Goal: Obtain resource: Obtain resource

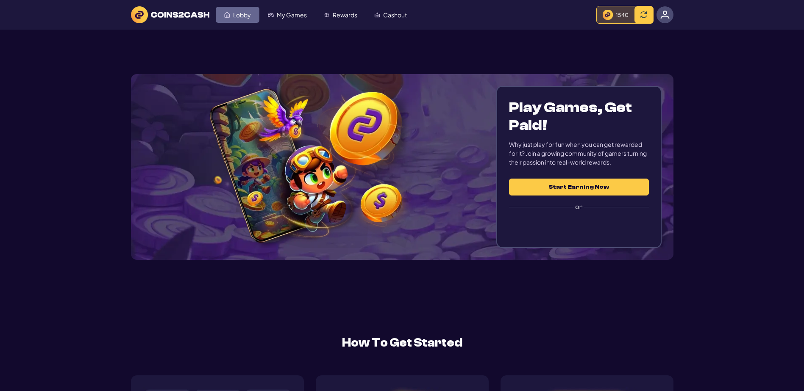
click at [251, 18] on span "Lobby" at bounding box center [242, 15] width 18 height 6
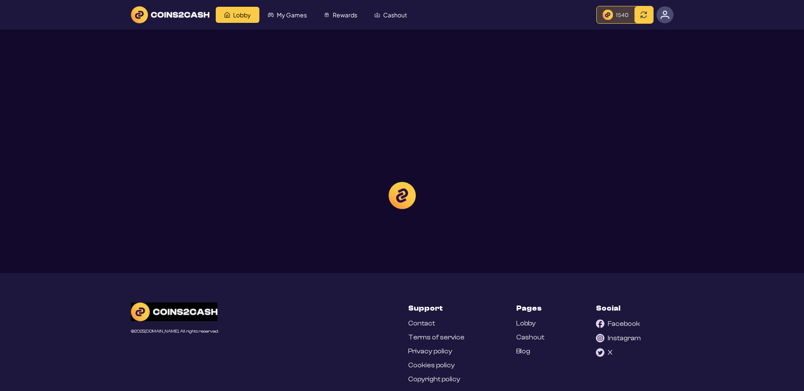
click at [591, 31] on div at bounding box center [402, 195] width 804 height 391
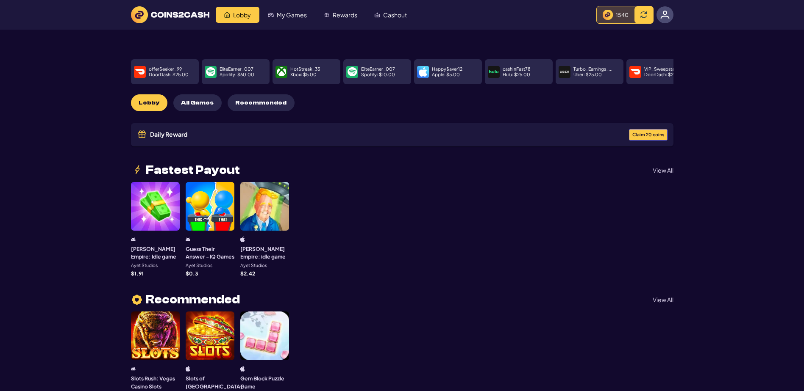
click at [602, 20] on img at bounding box center [607, 15] width 10 height 10
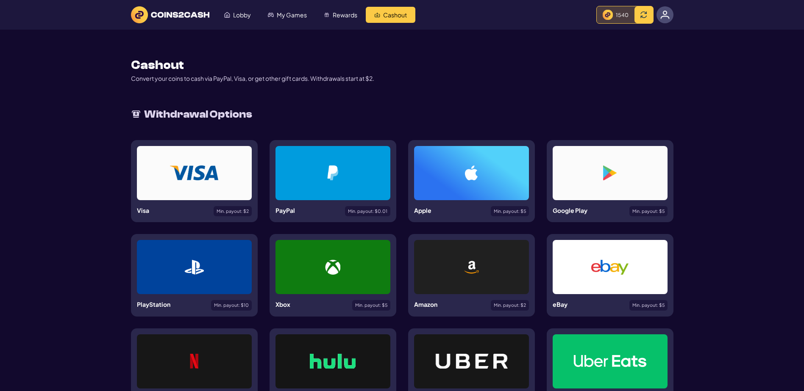
click at [602, 20] on img at bounding box center [607, 15] width 10 height 10
click at [649, 23] on button at bounding box center [643, 14] width 19 height 17
click at [251, 15] on span "Lobby" at bounding box center [242, 15] width 18 height 6
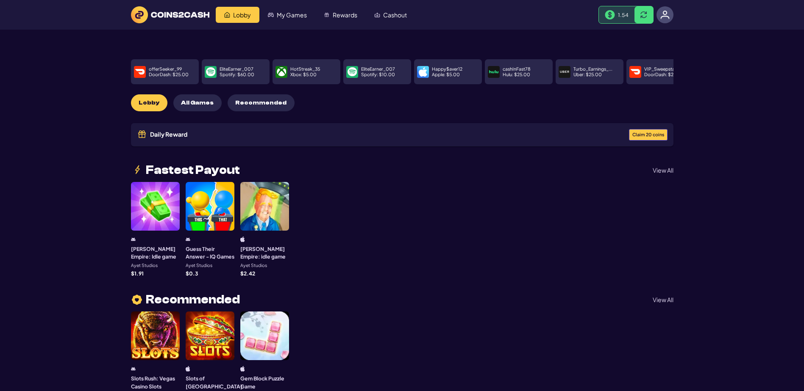
click at [632, 137] on span "Claim 20 coins" at bounding box center [648, 135] width 32 height 5
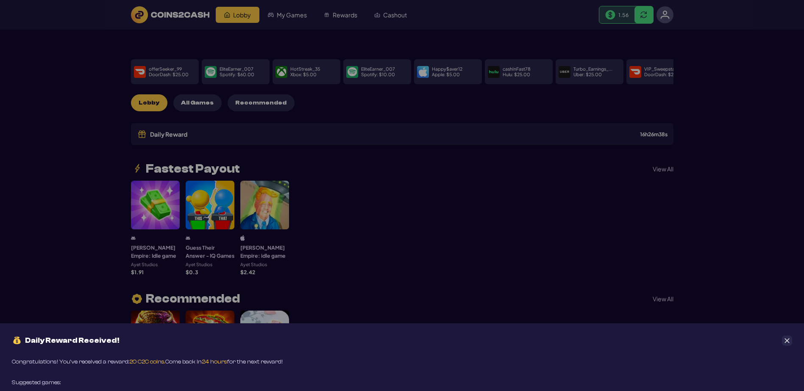
click at [789, 338] on icon "Close" at bounding box center [787, 341] width 6 height 6
